Goal: Transaction & Acquisition: Purchase product/service

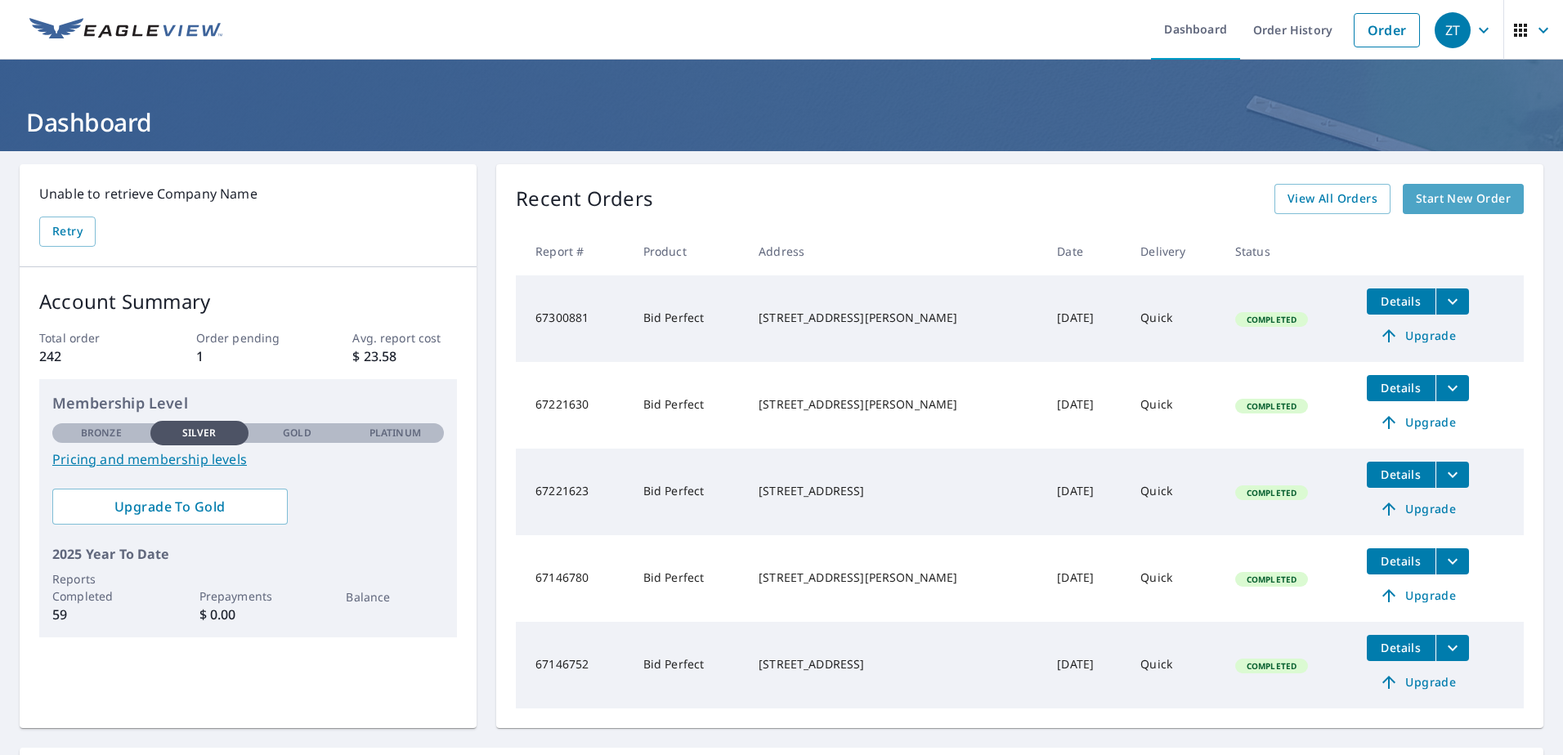
click at [1420, 199] on span "Start New Order" at bounding box center [1463, 199] width 95 height 20
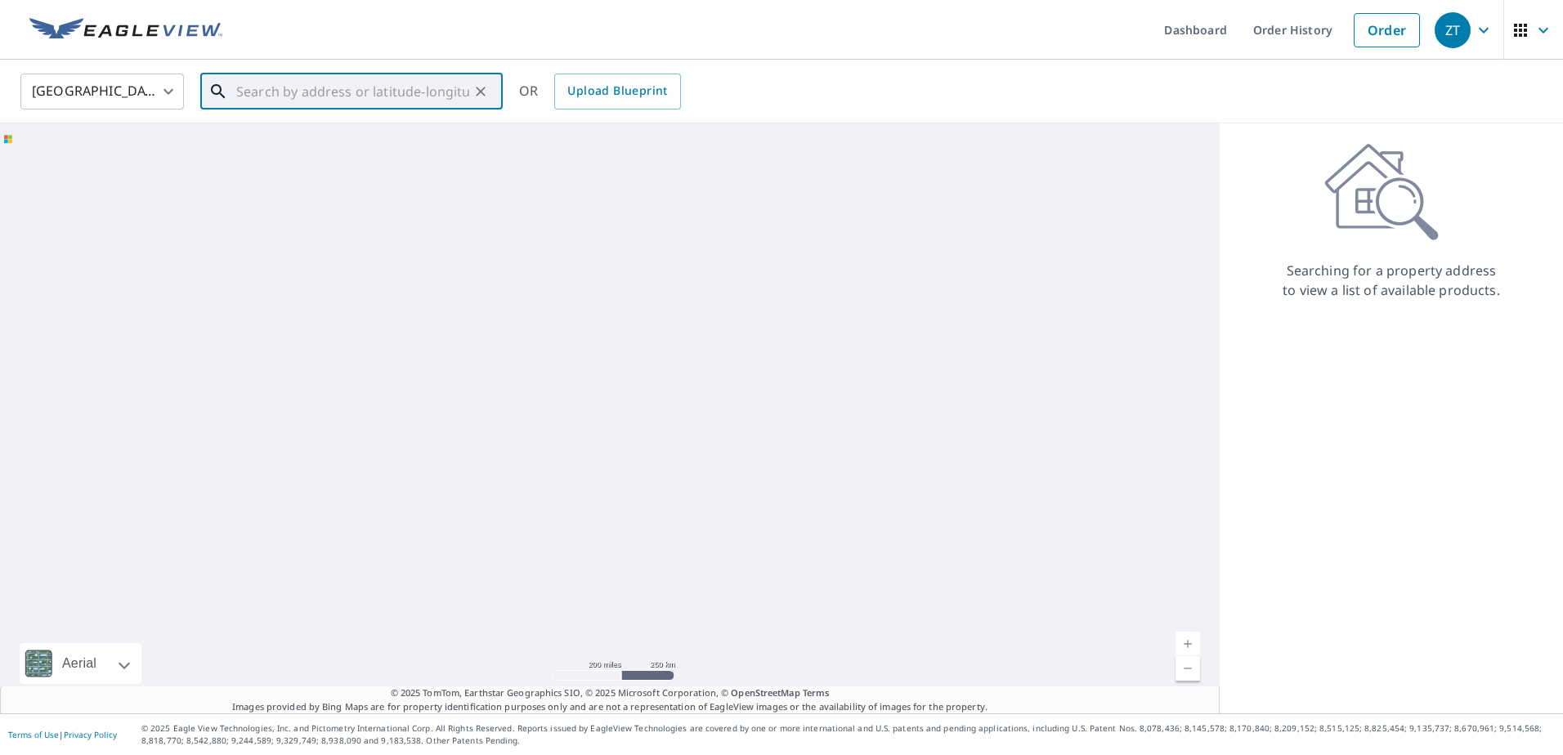
click at [460, 92] on input "text" at bounding box center [352, 92] width 233 height 46
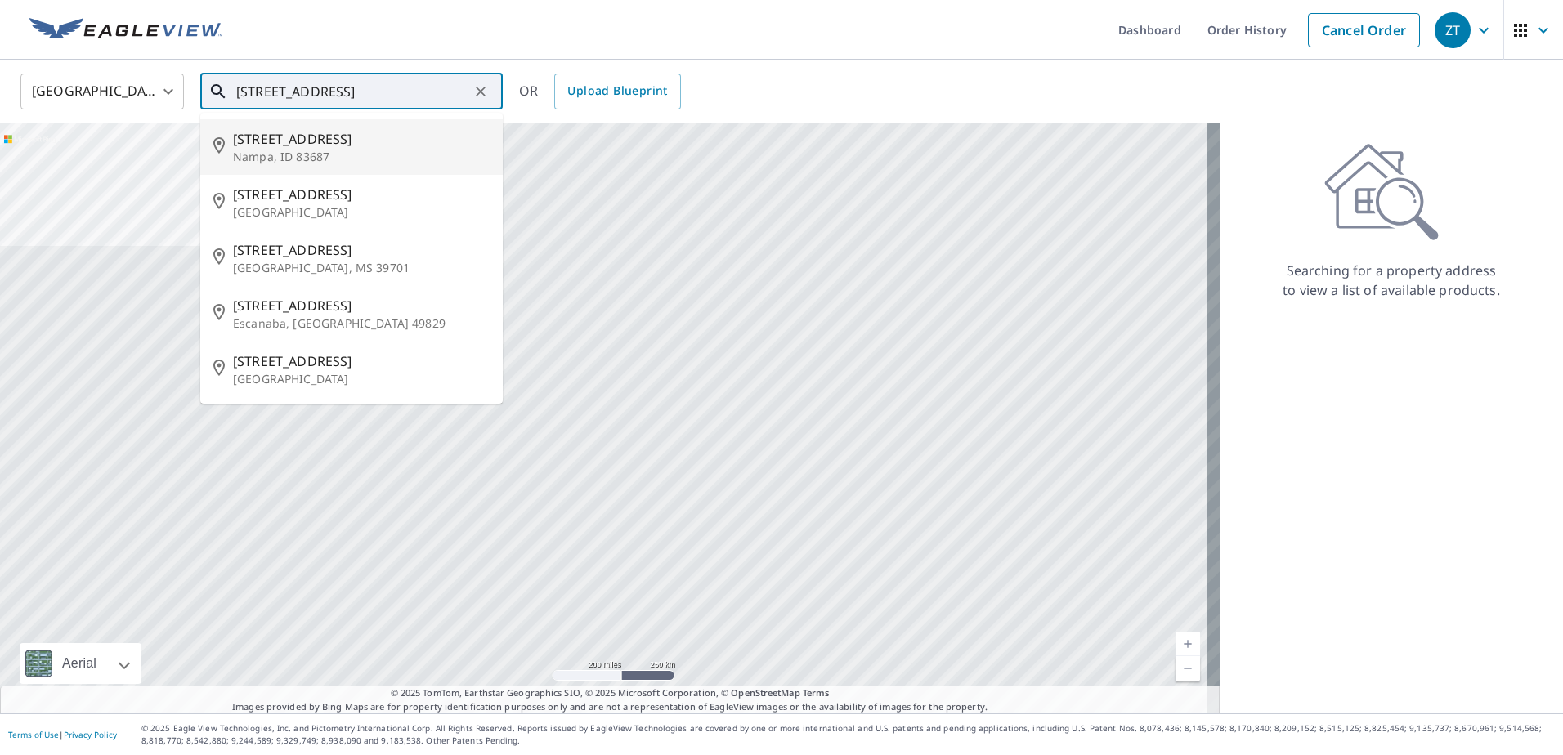
click at [266, 88] on input "[STREET_ADDRESS]" at bounding box center [352, 92] width 233 height 46
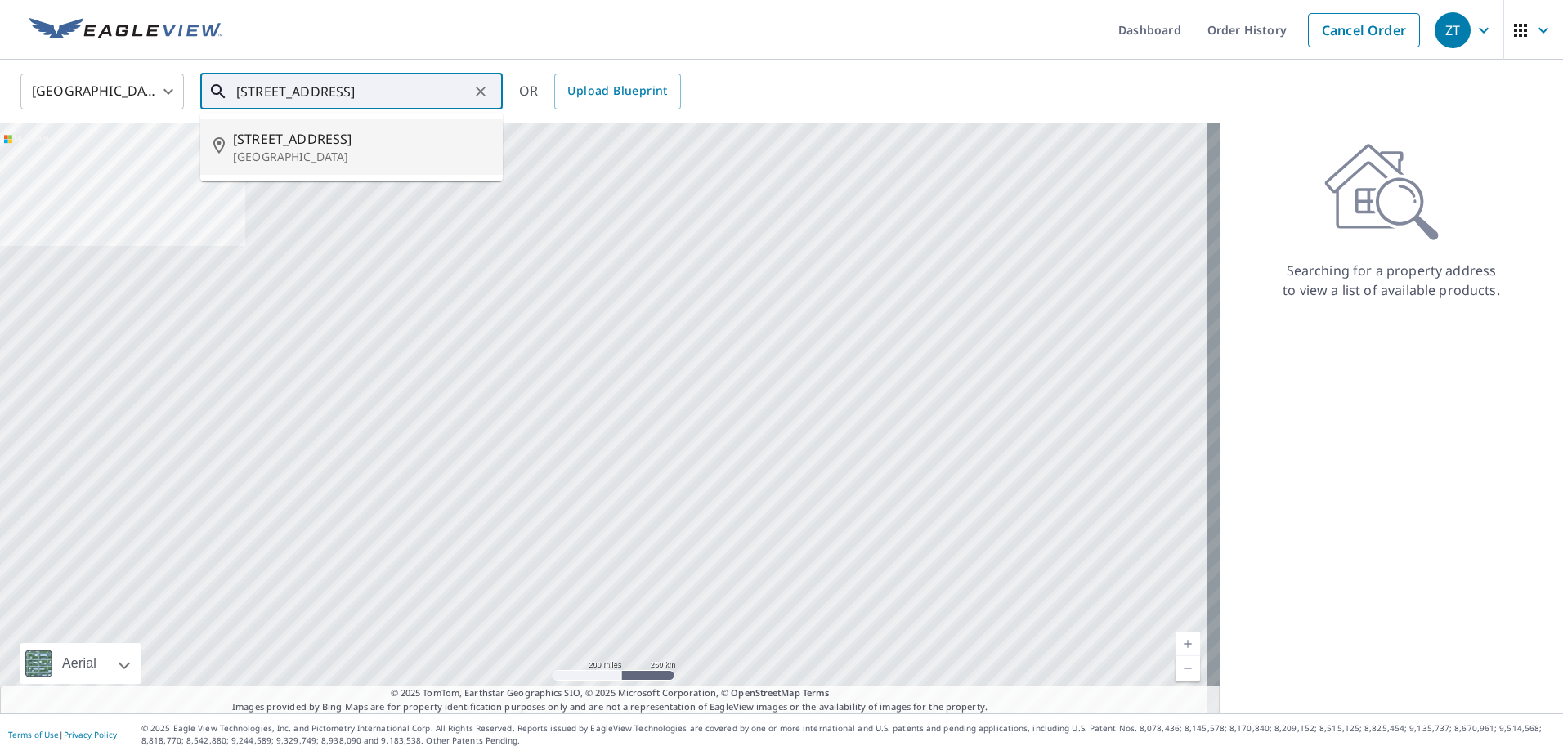
click at [260, 140] on span "[STREET_ADDRESS]" at bounding box center [361, 139] width 257 height 20
type input "[STREET_ADDRESS]"
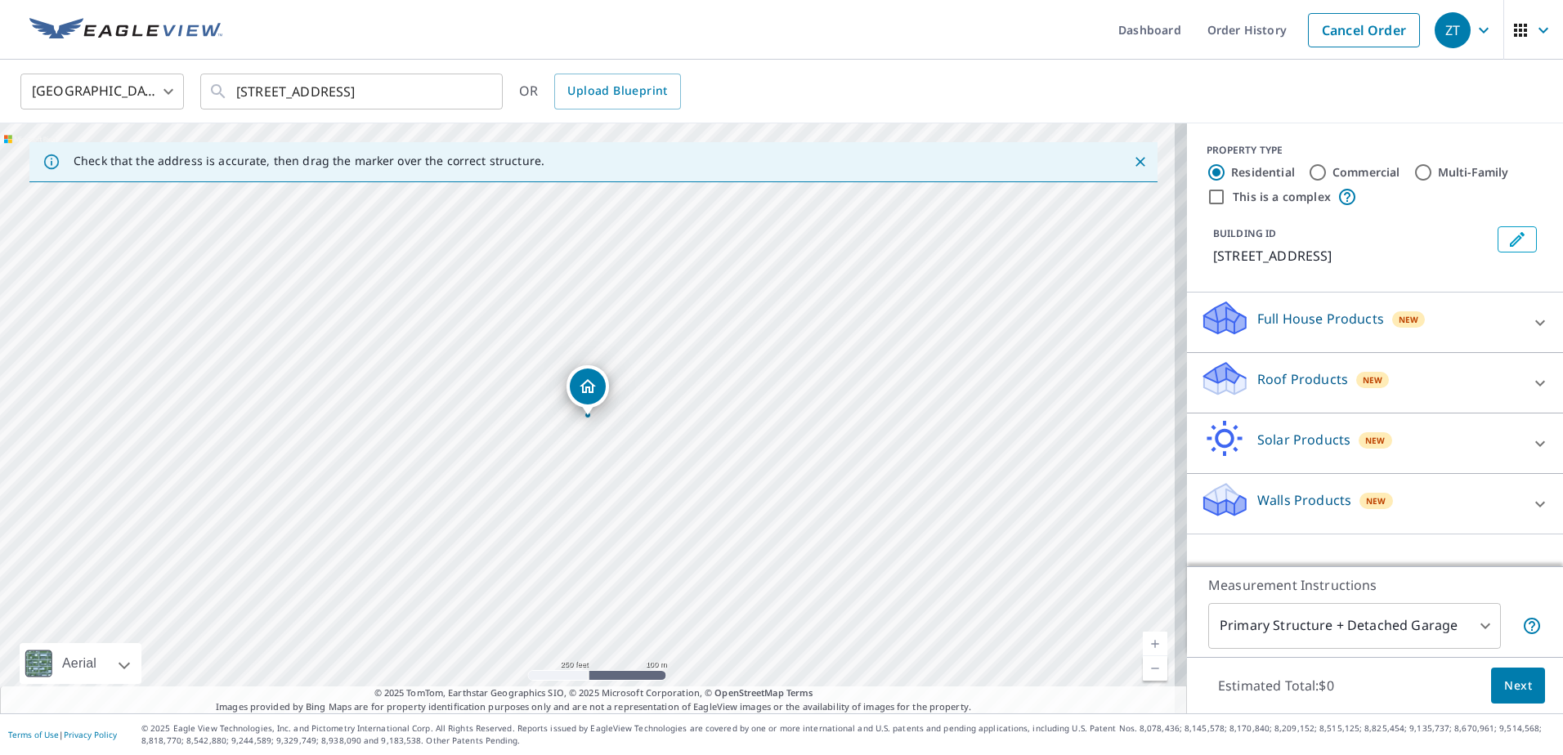
click at [1143, 643] on link "Current Level 17, Zoom In" at bounding box center [1155, 644] width 25 height 25
click at [1143, 643] on link "Current Level 18, Zoom In" at bounding box center [1155, 644] width 25 height 25
click at [1275, 389] on p "Roof Products" at bounding box center [1302, 380] width 91 height 20
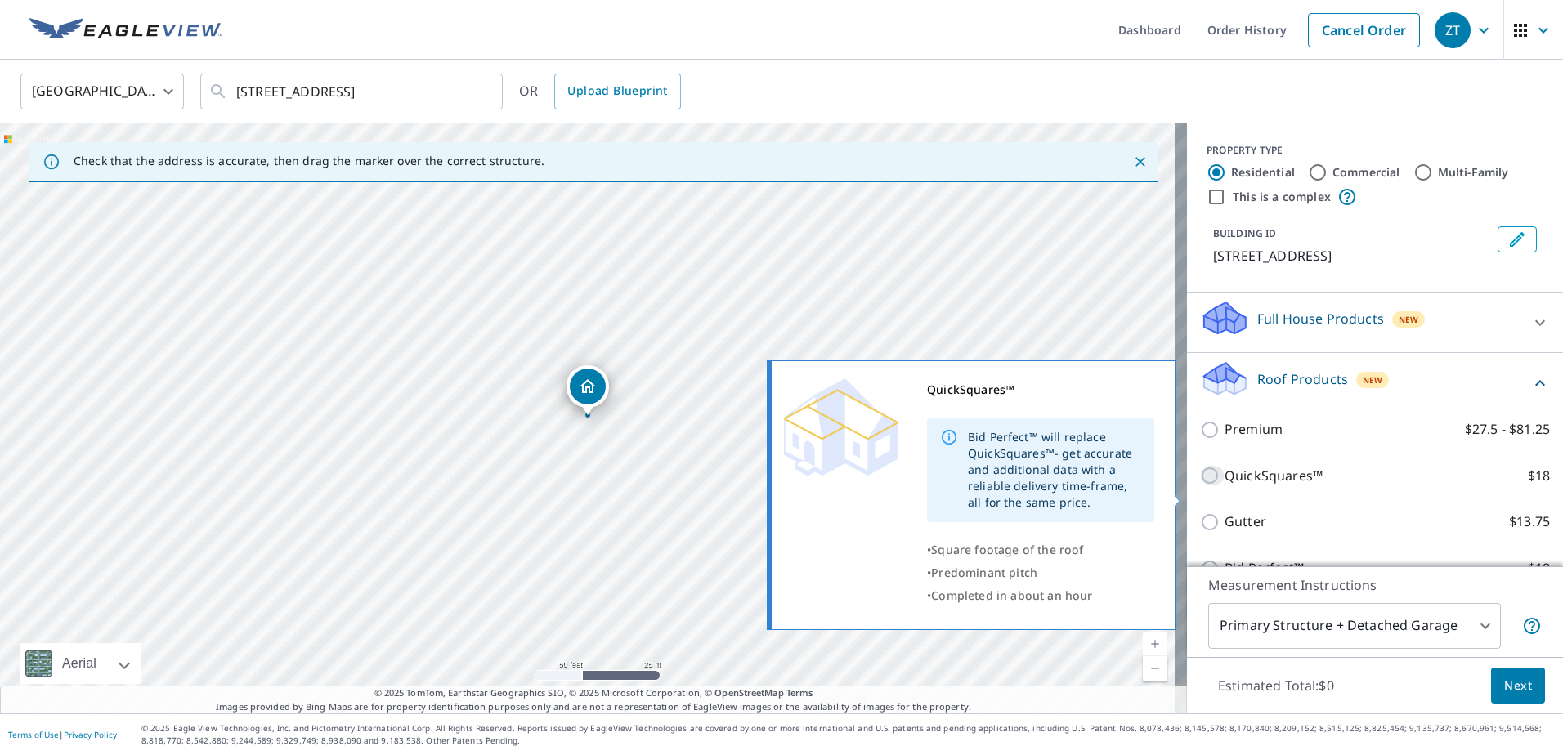
drag, startPoint x: 1197, startPoint y: 495, endPoint x: 1219, endPoint y: 506, distance: 24.9
click at [1200, 486] on input "QuickSquares™ $18" at bounding box center [1212, 476] width 25 height 20
checkbox input "true"
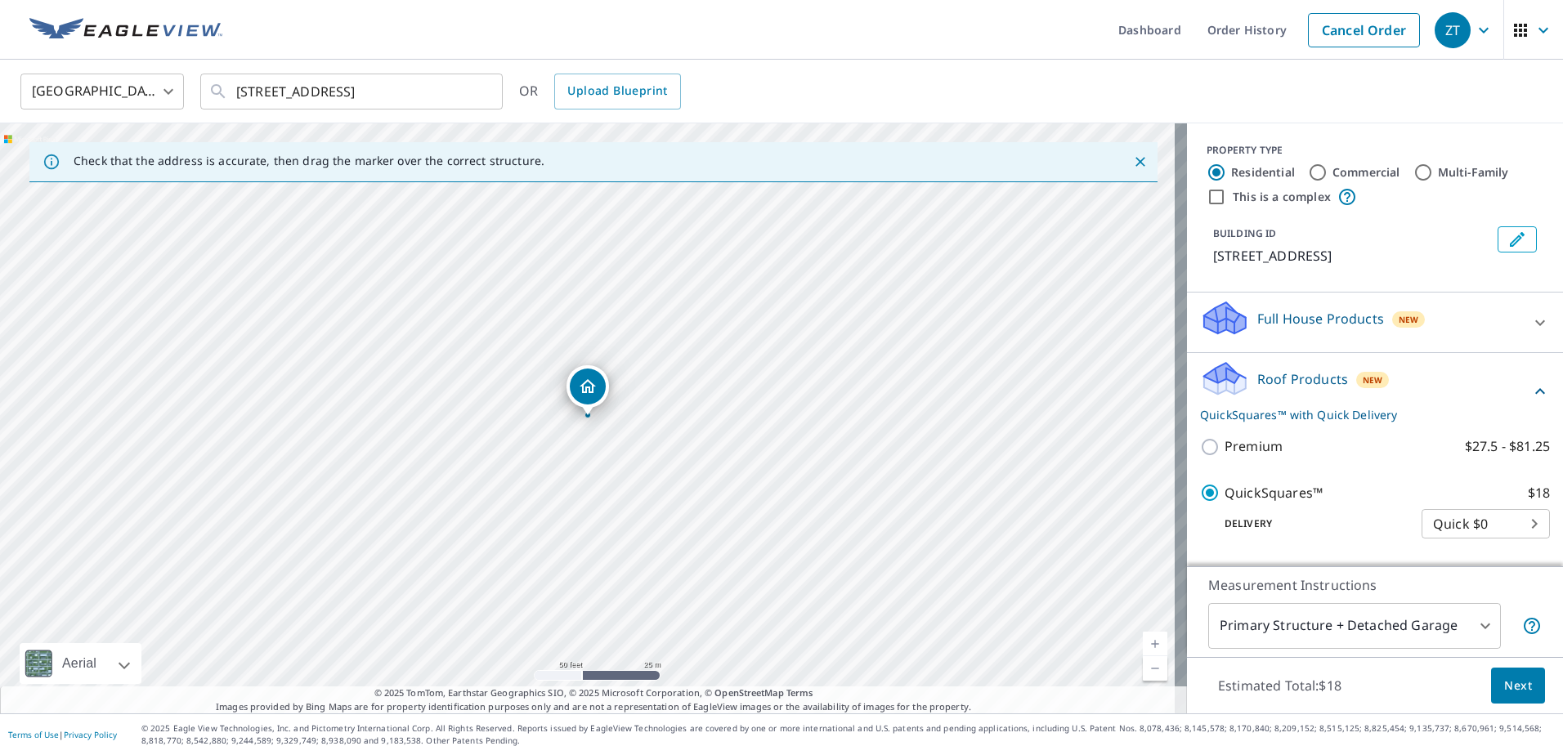
click at [1507, 696] on button "Next" at bounding box center [1518, 686] width 54 height 37
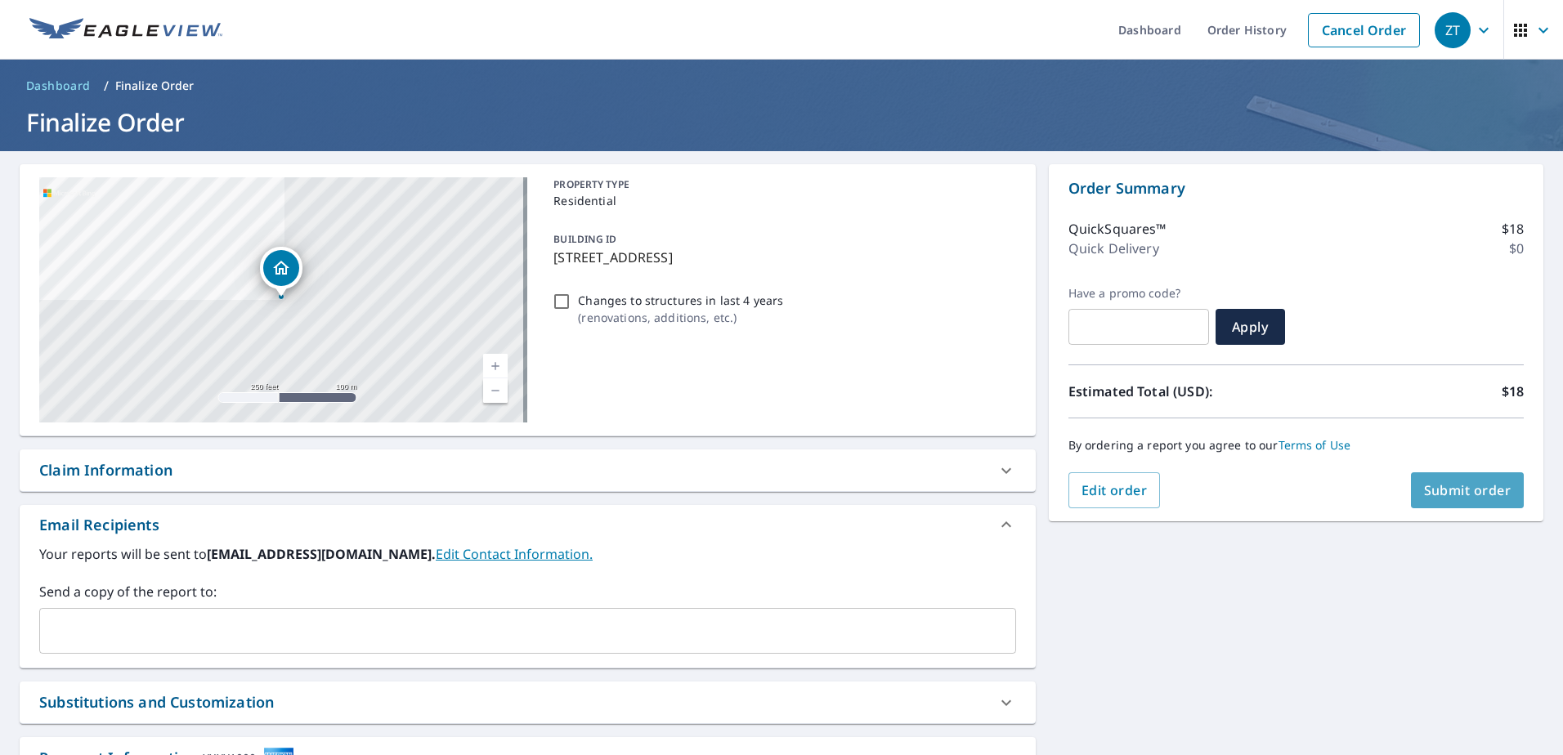
click at [1447, 495] on span "Submit order" at bounding box center [1467, 491] width 87 height 18
